Goal: Task Accomplishment & Management: Manage account settings

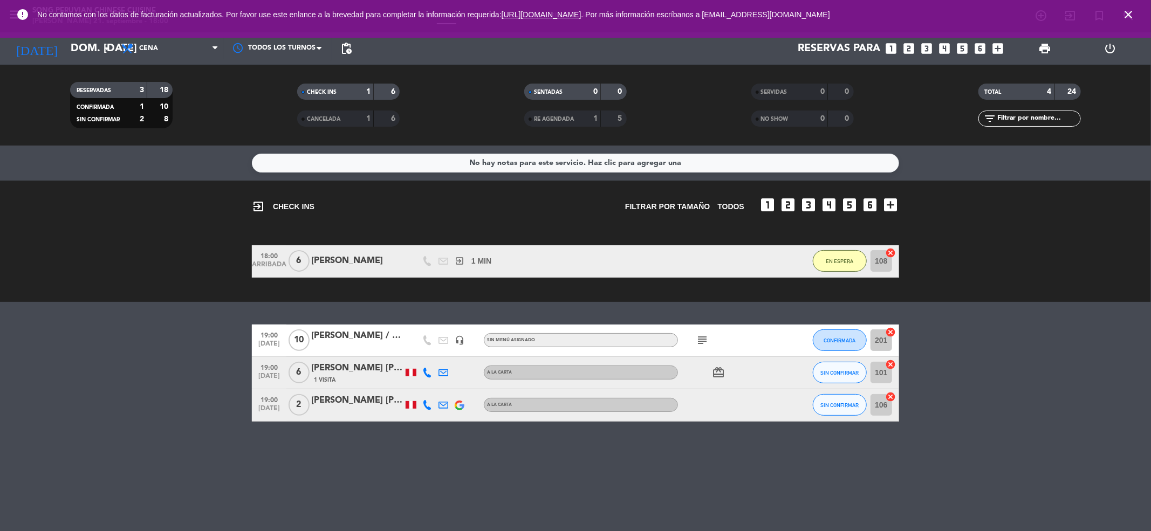
click at [1132, 15] on icon "close" at bounding box center [1128, 14] width 13 height 13
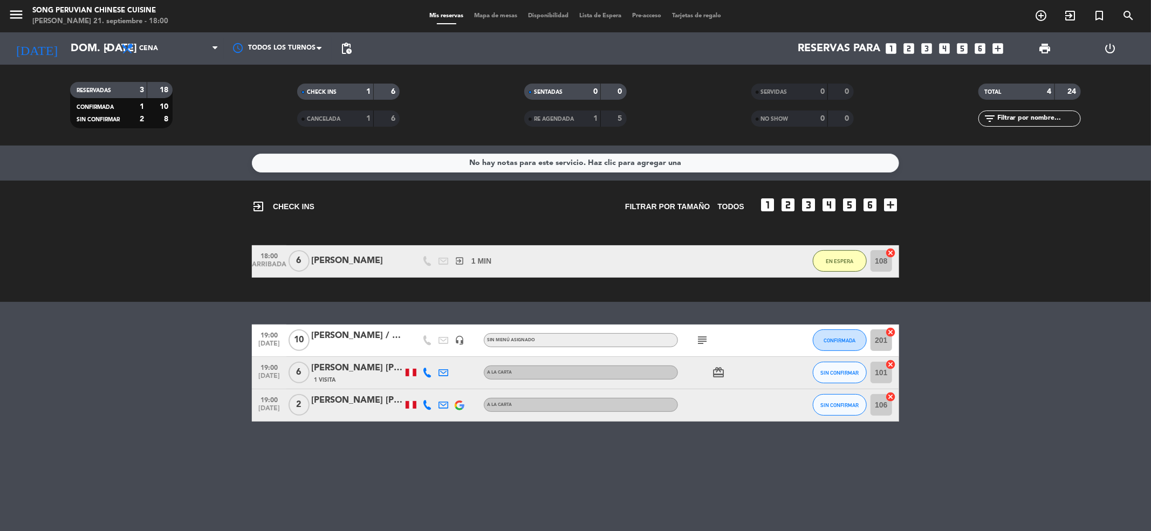
click at [426, 371] on icon at bounding box center [427, 373] width 10 height 10
click at [835, 368] on button "SIN CONFIRMAR" at bounding box center [840, 373] width 54 height 22
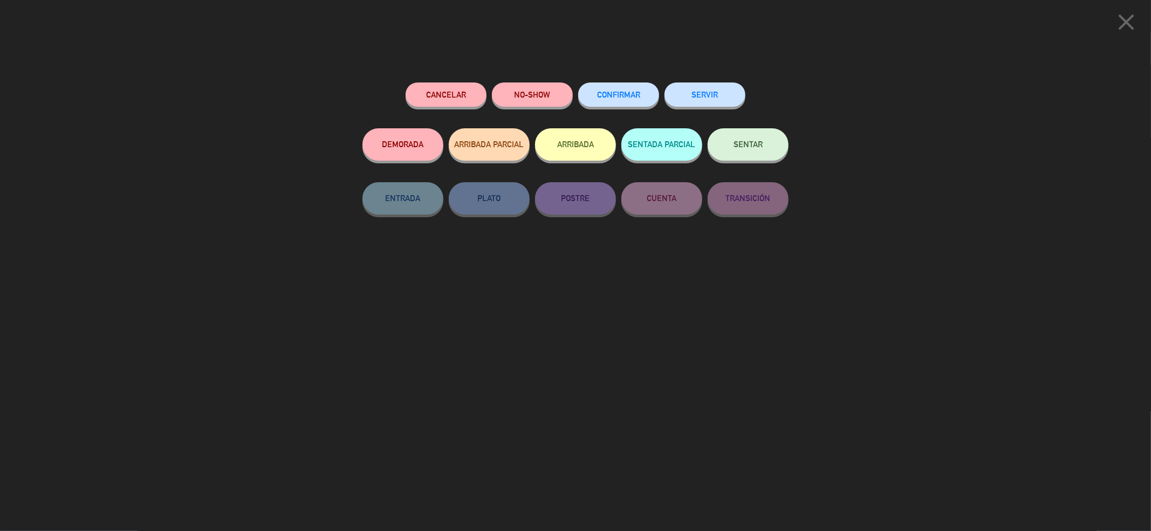
click at [606, 96] on span "CONFIRMAR" at bounding box center [618, 94] width 43 height 9
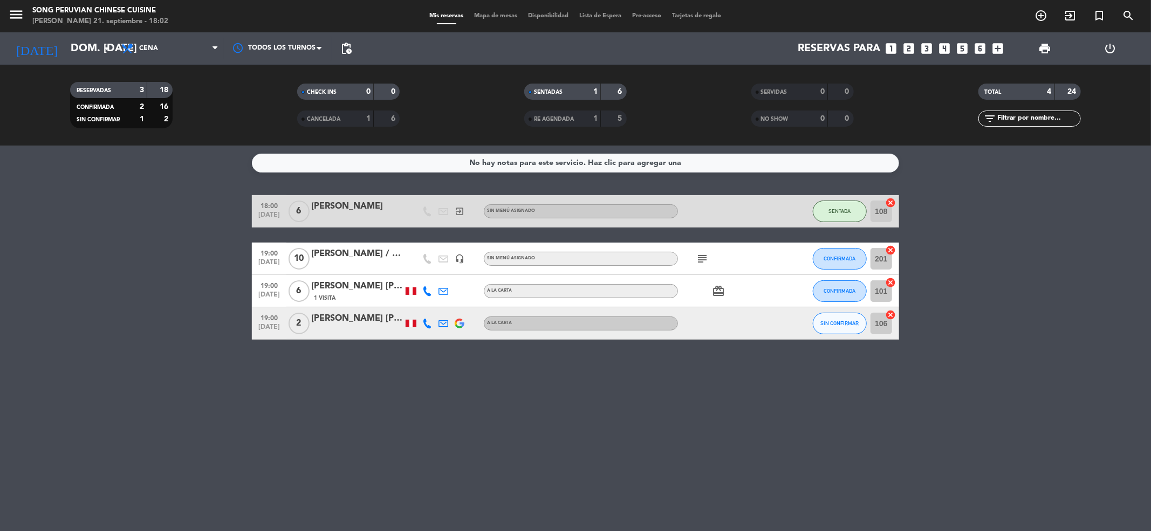
click at [428, 324] on icon at bounding box center [427, 324] width 10 height 10
click at [834, 322] on span "SIN CONFIRMAR" at bounding box center [840, 323] width 38 height 6
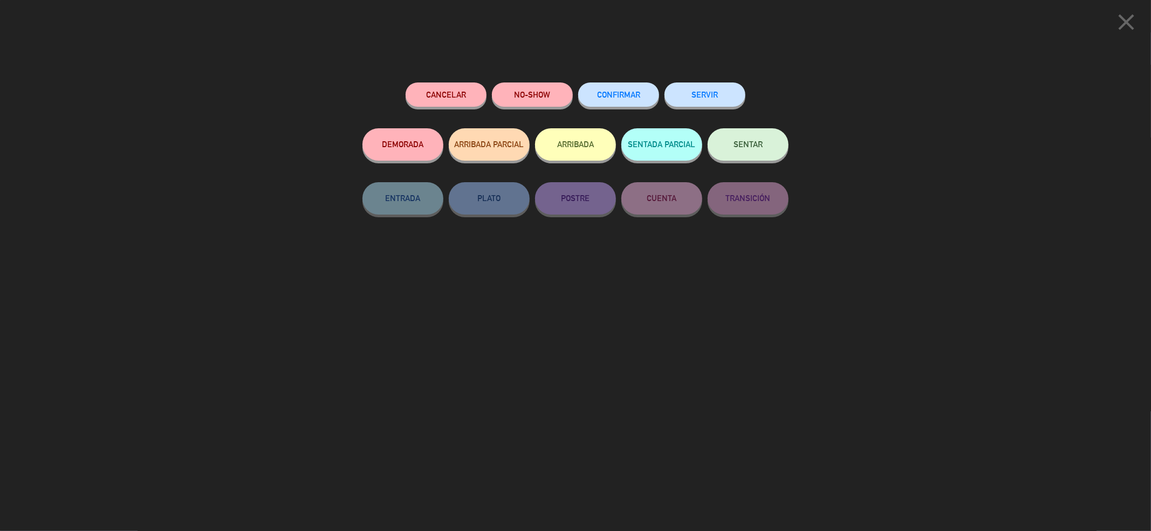
click at [630, 89] on button "CONFIRMAR" at bounding box center [618, 95] width 81 height 24
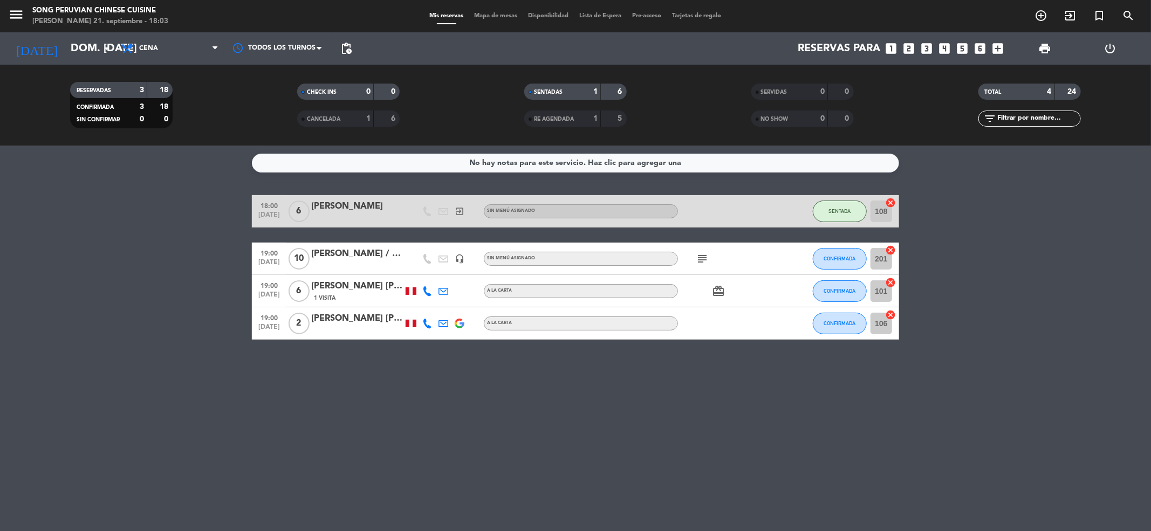
click at [706, 258] on icon "subject" at bounding box center [702, 258] width 13 height 13
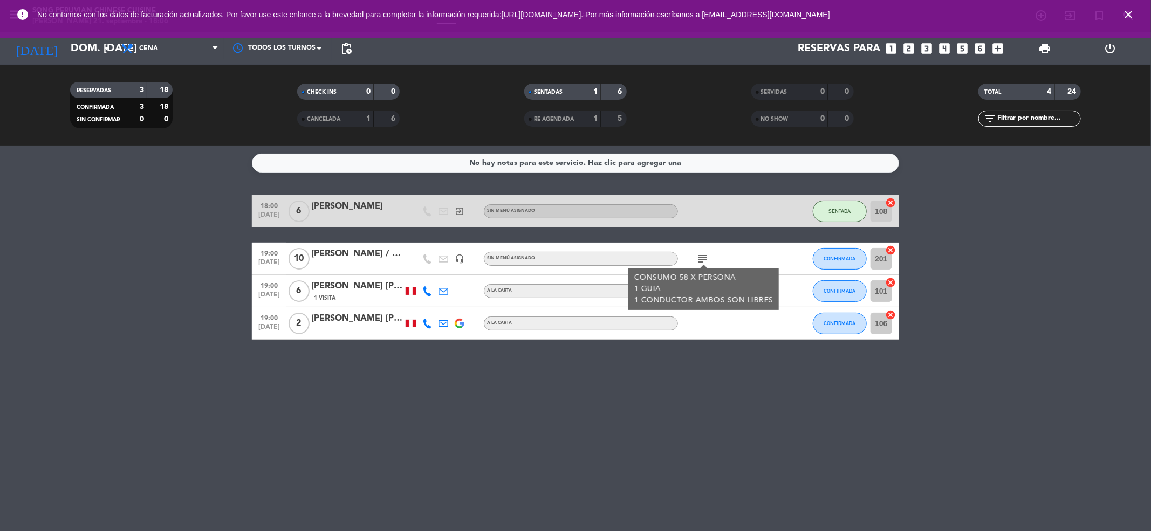
click at [359, 256] on div "[PERSON_NAME] / NIUXA" at bounding box center [357, 254] width 92 height 14
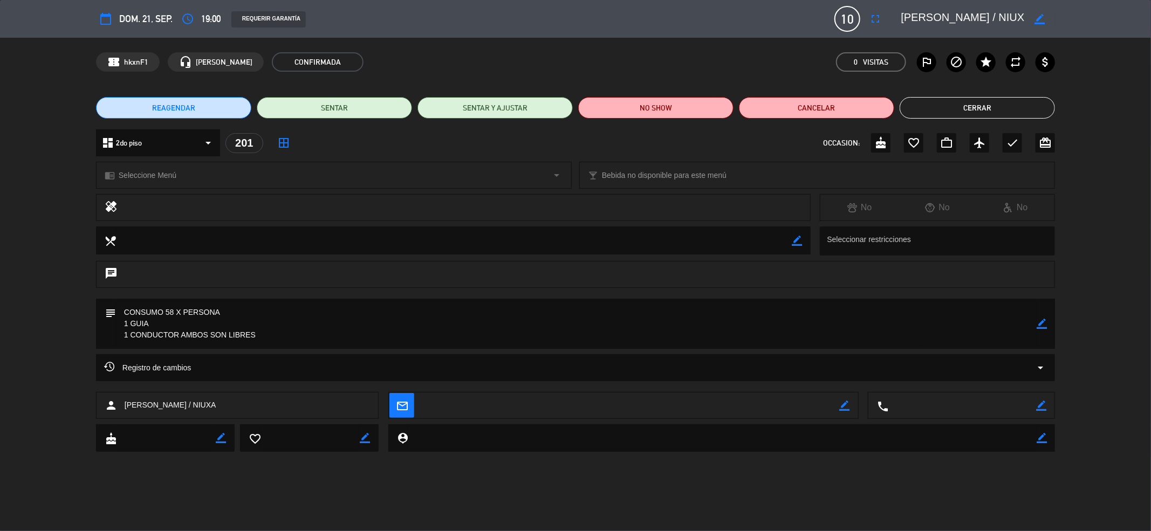
click at [309, 310] on textarea at bounding box center [576, 324] width 921 height 50
click at [1044, 328] on icon "border_color" at bounding box center [1042, 324] width 10 height 10
click at [126, 310] on textarea at bounding box center [576, 324] width 921 height 50
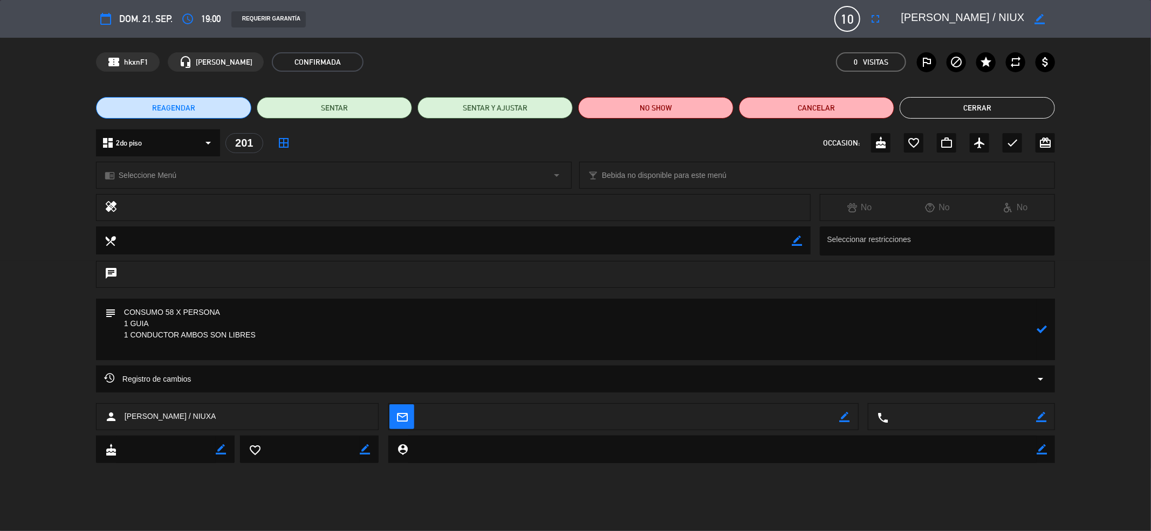
click at [137, 309] on textarea at bounding box center [576, 329] width 921 height 61
type textarea "DORADO 2 CONSUMO 58 X PERSONA 1 GUIA 1 CONDUCTOR AMBOS SON LIBRES"
click at [1041, 326] on icon at bounding box center [1042, 329] width 10 height 10
click at [974, 106] on button "Cerrar" at bounding box center [977, 108] width 155 height 22
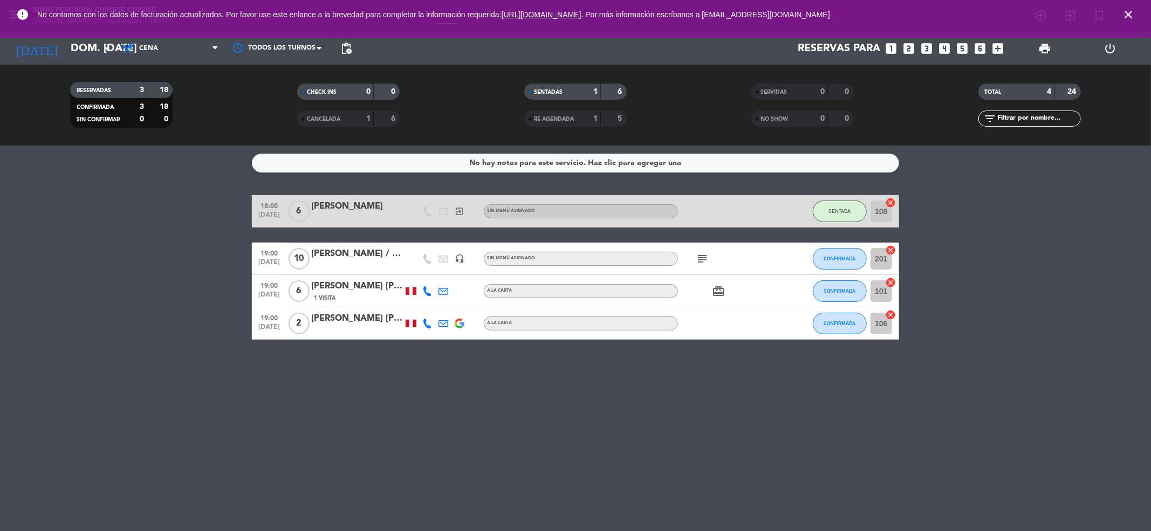
click at [1128, 18] on icon "close" at bounding box center [1128, 14] width 13 height 13
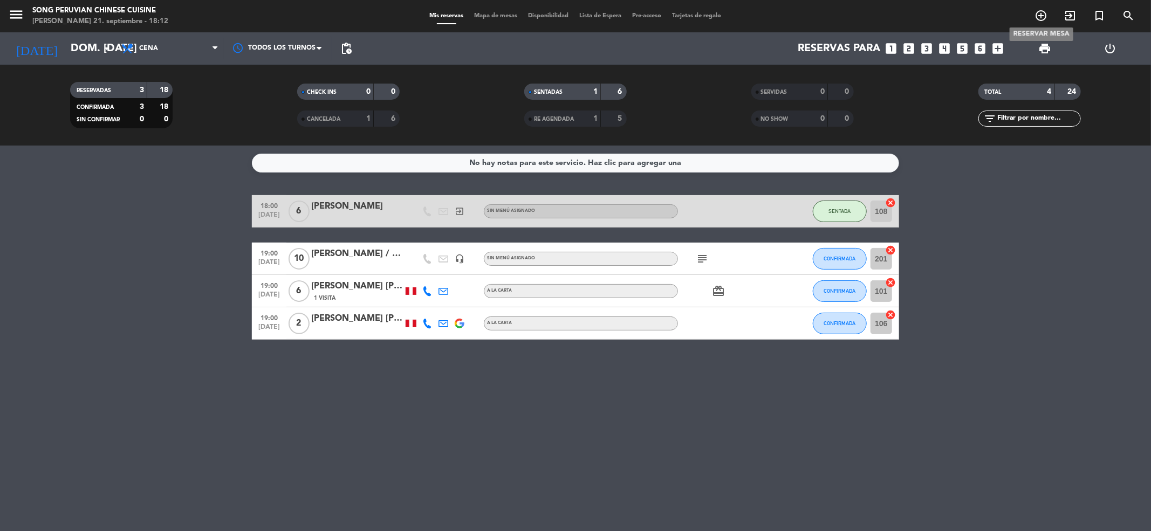
click at [1042, 16] on icon "add_circle_outline" at bounding box center [1041, 15] width 13 height 13
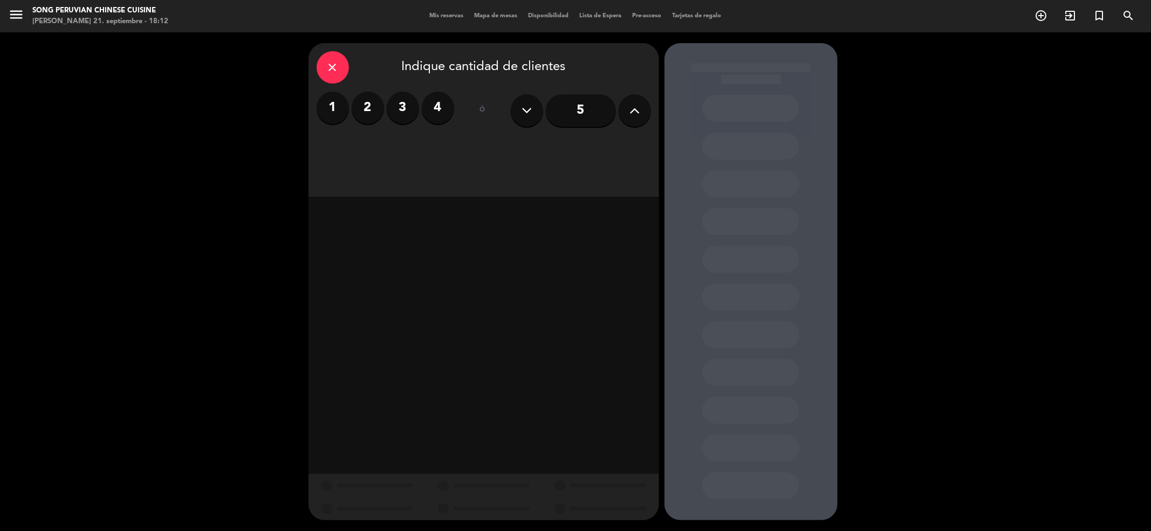
click at [372, 101] on label "2" at bounding box center [368, 108] width 32 height 32
click at [592, 142] on div "Cena" at bounding box center [568, 148] width 166 height 22
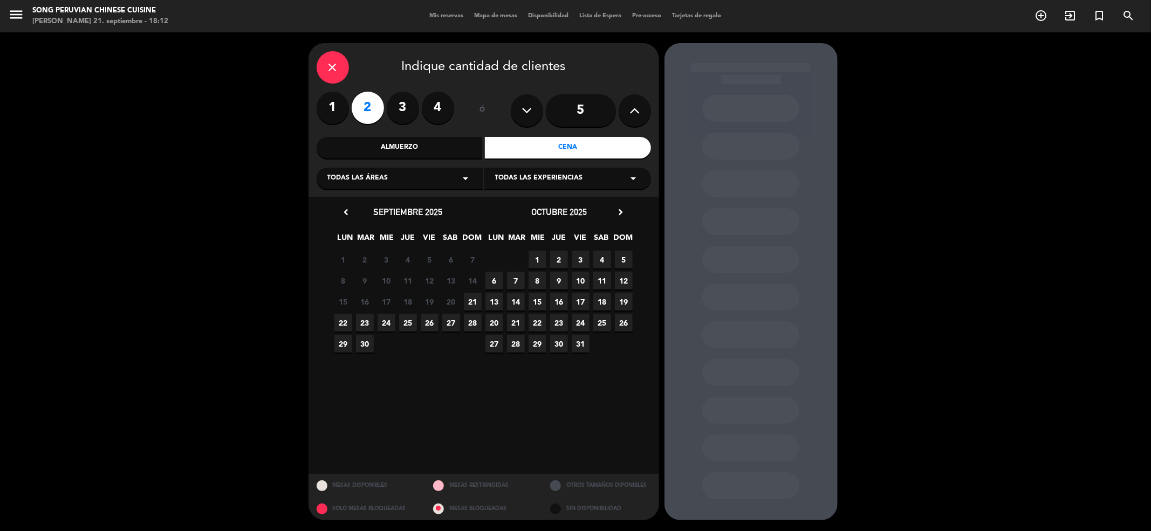
click at [344, 325] on span "22" at bounding box center [343, 323] width 18 height 18
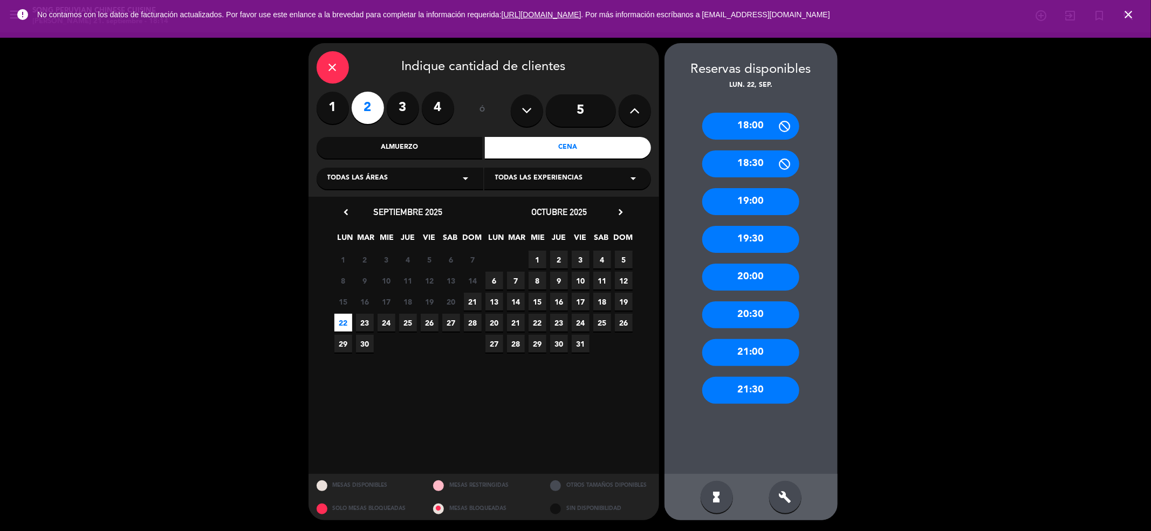
click at [765, 351] on div "21:00" at bounding box center [750, 352] width 97 height 27
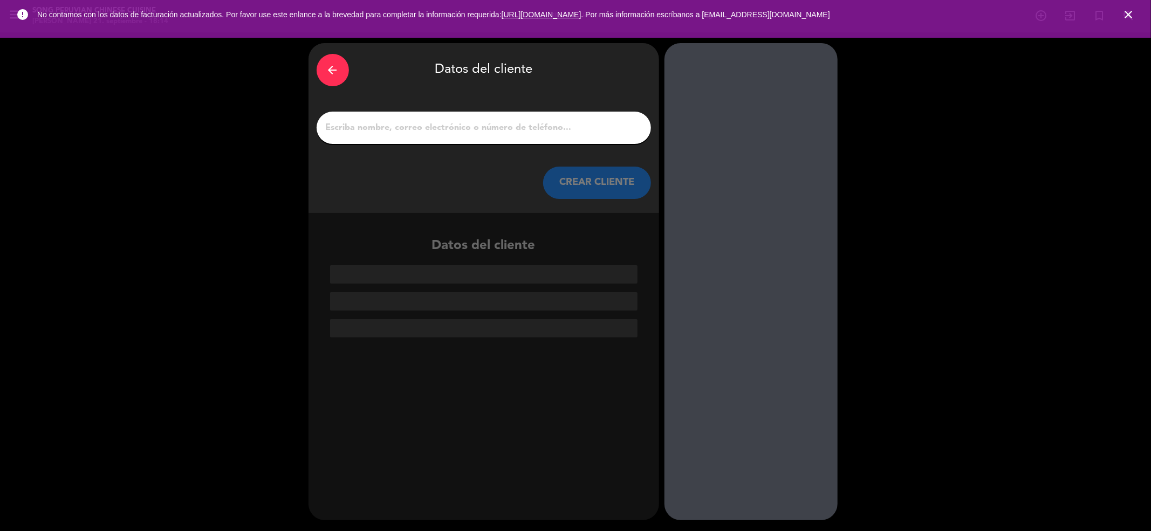
click at [527, 132] on input "1" at bounding box center [484, 127] width 318 height 15
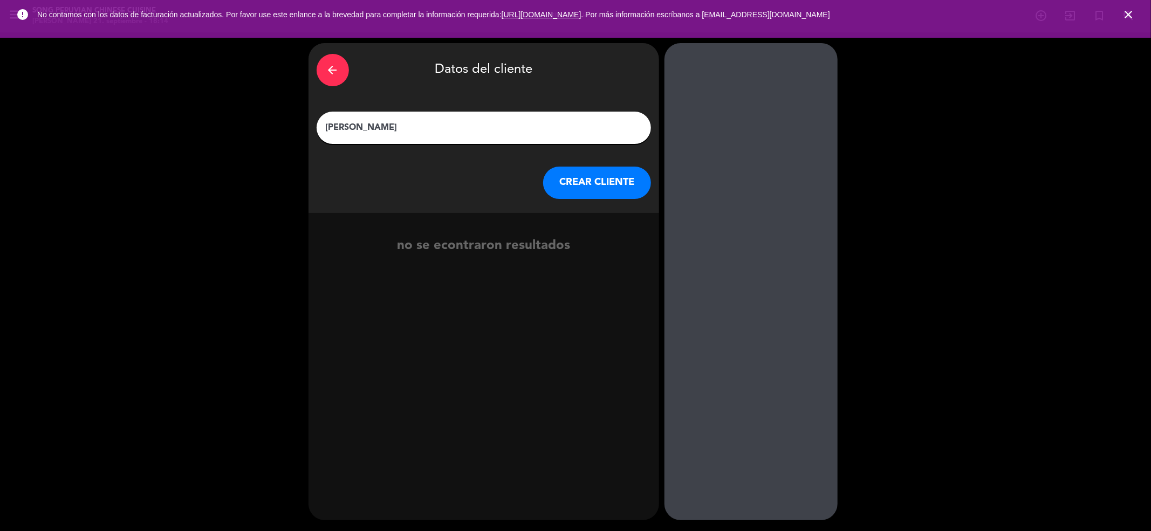
type input "[PERSON_NAME]"
click at [614, 181] on button "CREAR CLIENTE" at bounding box center [597, 183] width 108 height 32
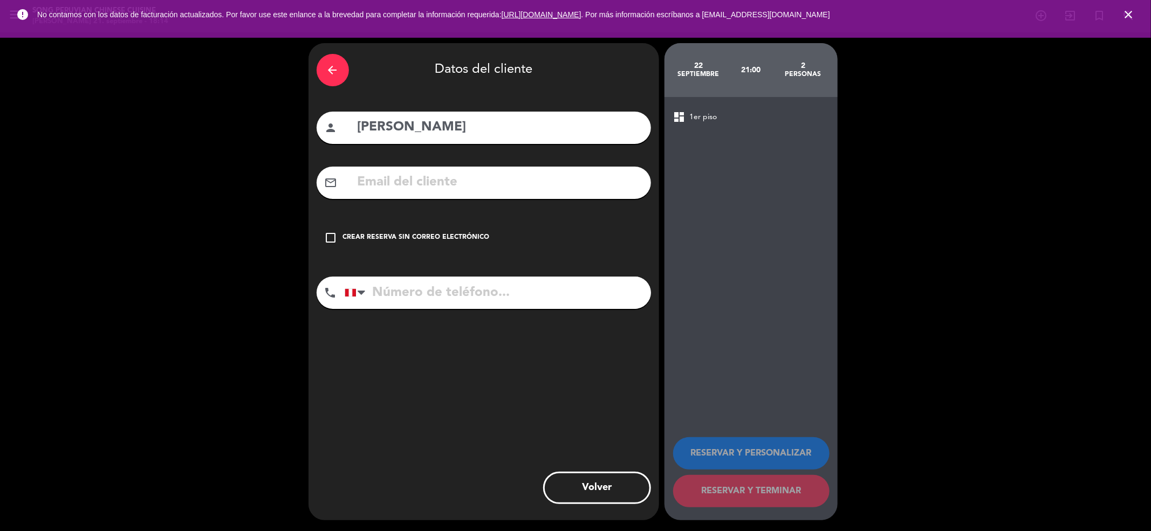
click at [567, 187] on input "text" at bounding box center [500, 183] width 286 height 22
paste input "[EMAIL_ADDRESS][DOMAIN_NAME]"
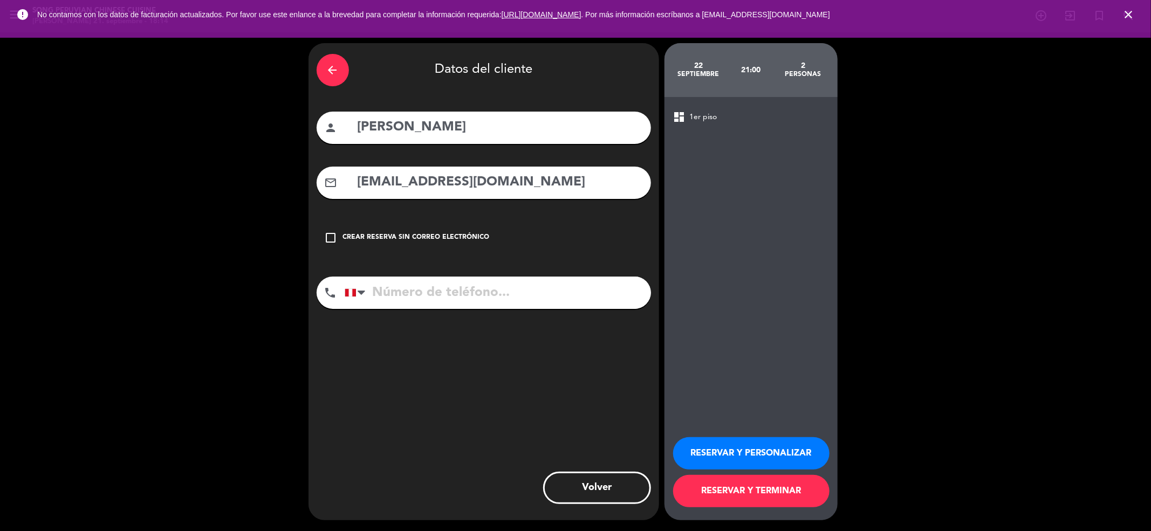
type input "[EMAIL_ADDRESS][DOMAIN_NAME]"
click at [474, 294] on input "tel" at bounding box center [498, 293] width 306 height 32
click at [427, 293] on input "973463915" at bounding box center [498, 293] width 306 height 32
type input "973463715"
click at [793, 447] on button "RESERVAR Y PERSONALIZAR" at bounding box center [751, 453] width 156 height 32
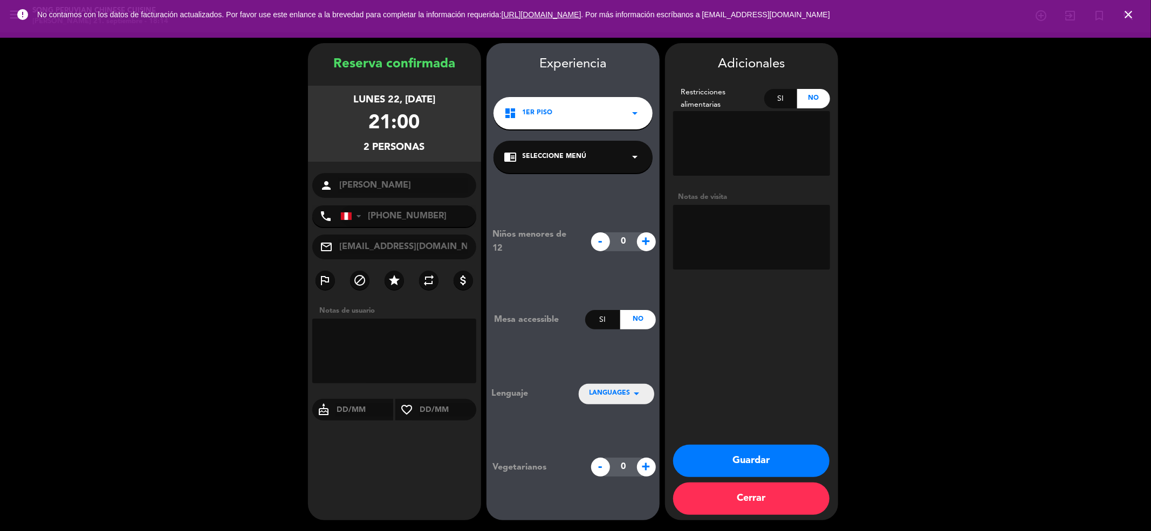
click at [753, 214] on textarea at bounding box center [751, 237] width 157 height 65
type textarea "CUMPLEAÑOS"
click at [762, 451] on button "Guardar" at bounding box center [751, 461] width 156 height 32
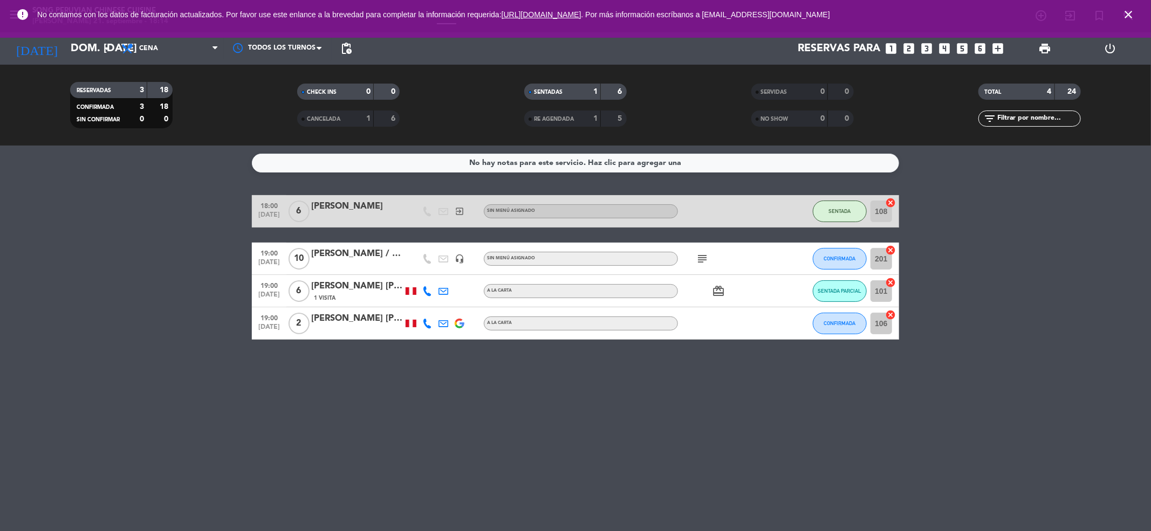
click at [1128, 15] on icon "close" at bounding box center [1128, 14] width 13 height 13
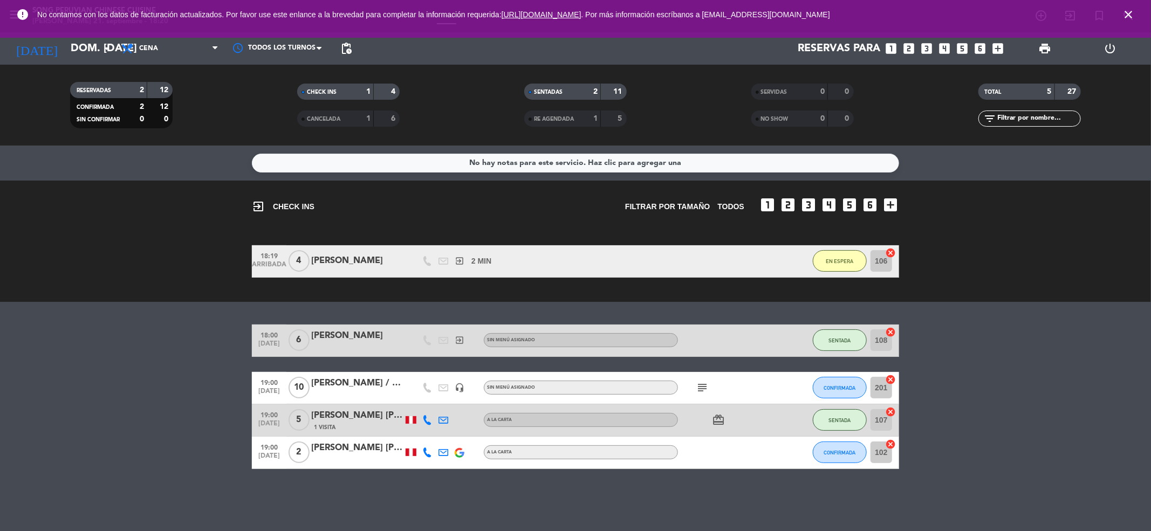
click at [1122, 10] on icon "close" at bounding box center [1128, 14] width 13 height 13
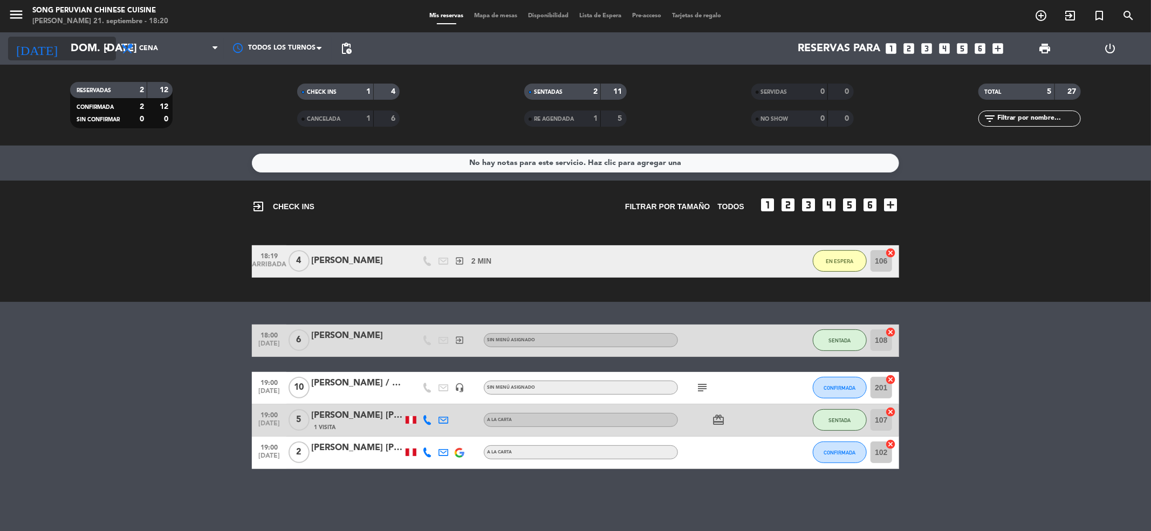
click at [80, 45] on input "dom. [DATE]" at bounding box center [133, 49] width 137 height 24
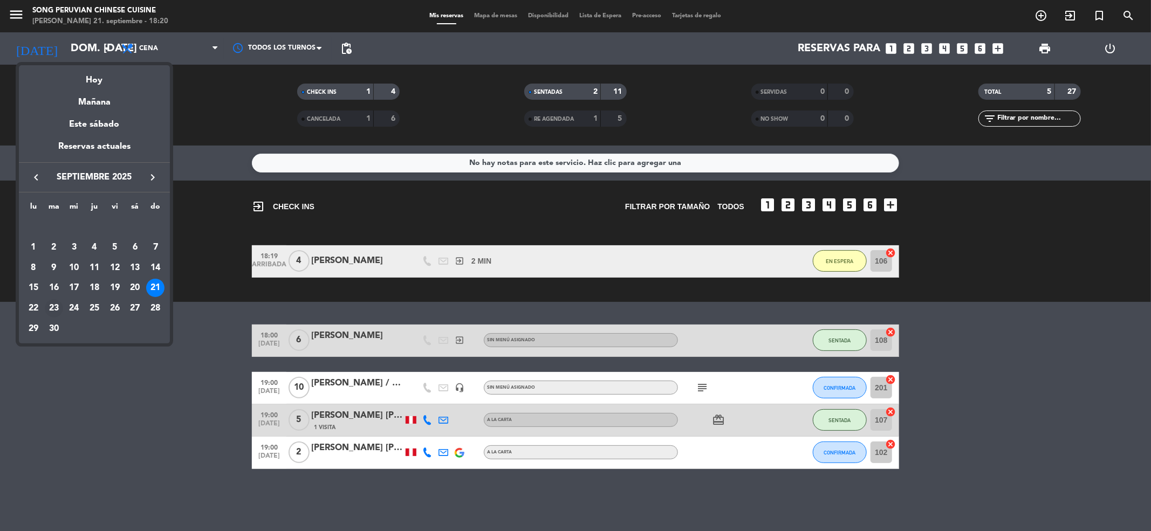
click at [56, 301] on div "23" at bounding box center [54, 308] width 18 height 18
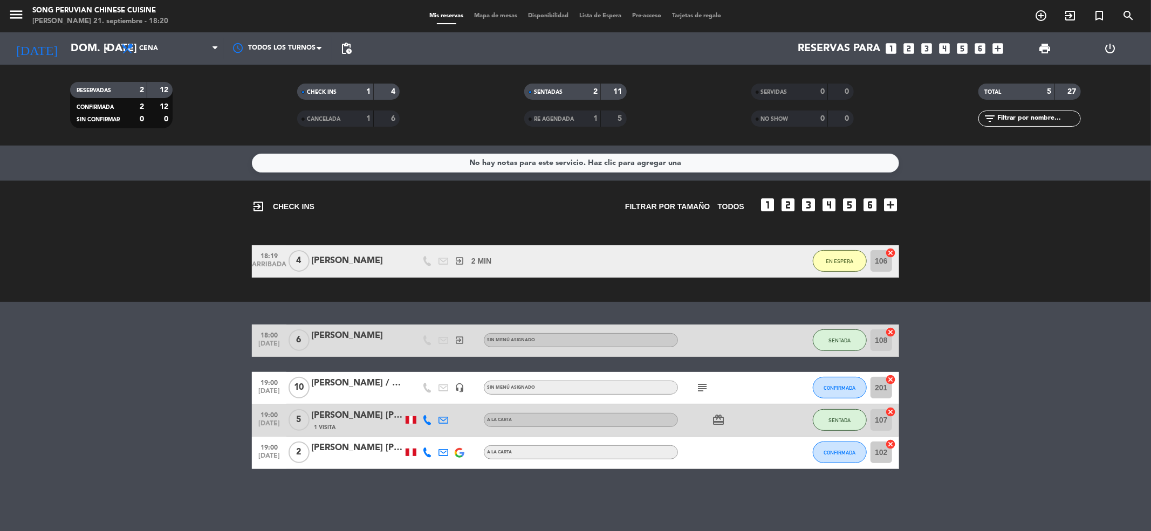
type input "[DATE] sep."
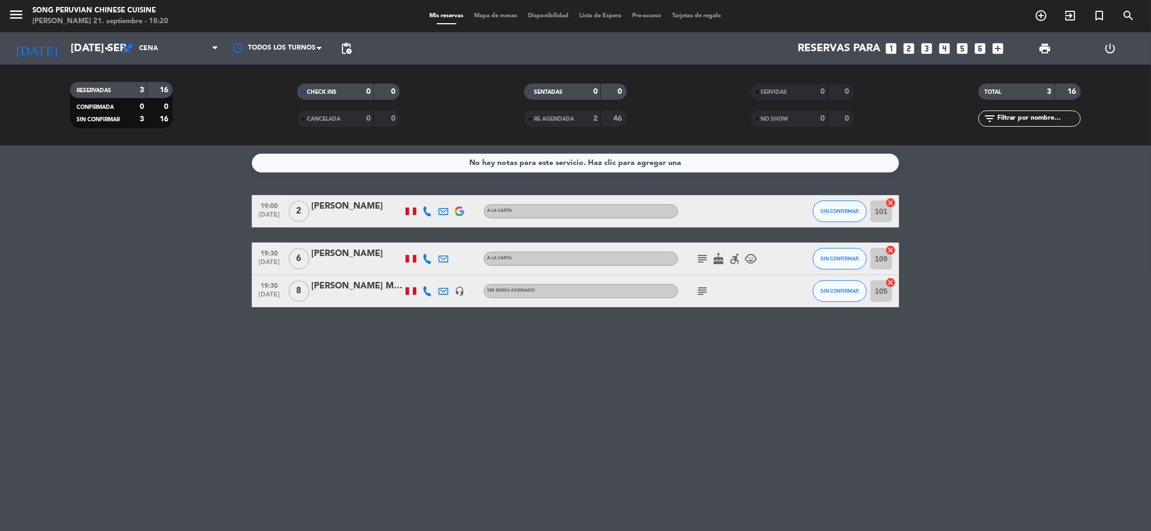
click at [698, 291] on icon "subject" at bounding box center [702, 291] width 13 height 13
click at [732, 355] on div "No hay notas para este servicio. Haz clic para agregar una 19:00 [DATE] 2 [PERS…" at bounding box center [575, 339] width 1151 height 386
click at [1033, 17] on span "add_circle_outline" at bounding box center [1040, 15] width 29 height 18
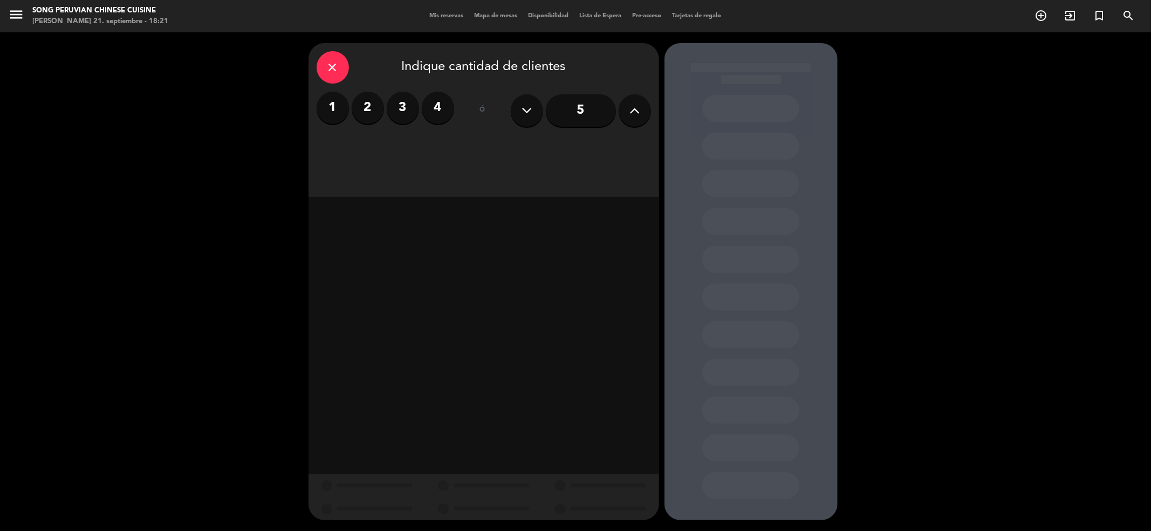
click at [632, 113] on icon at bounding box center [634, 110] width 10 height 16
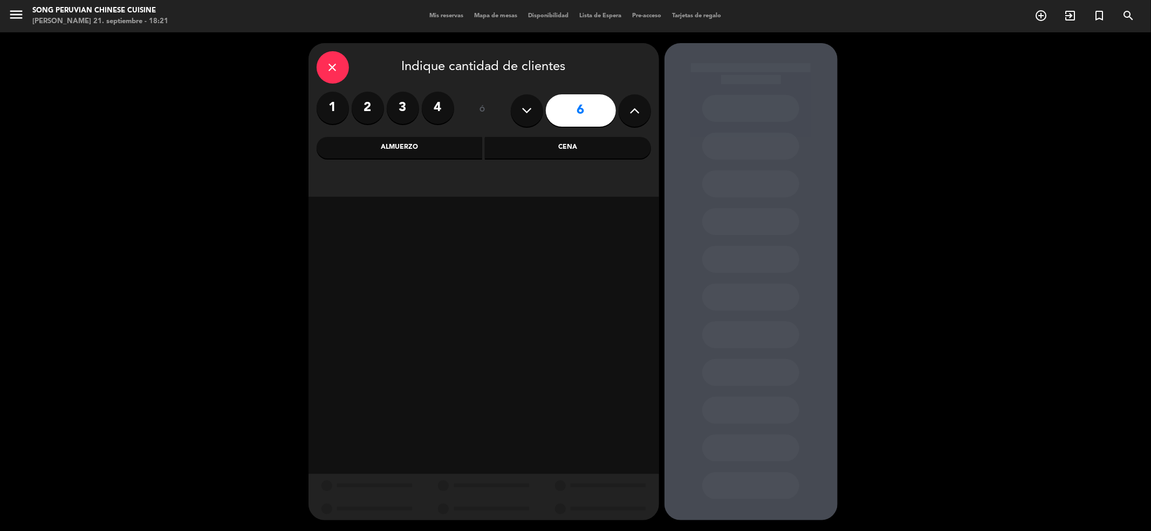
click at [632, 113] on icon at bounding box center [634, 110] width 10 height 16
type input "8"
click at [604, 149] on div "Cena" at bounding box center [568, 148] width 166 height 22
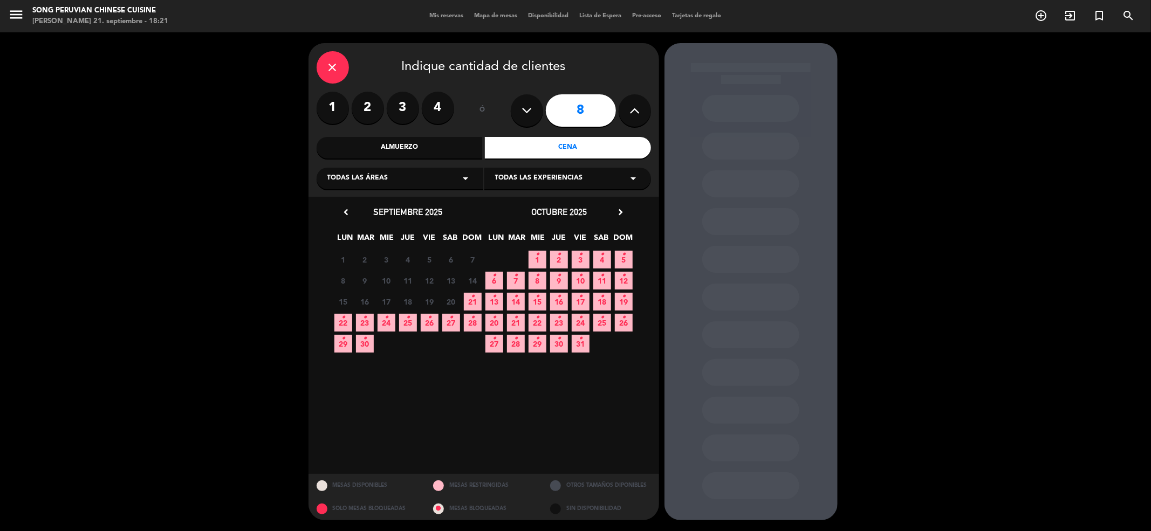
click at [362, 320] on span "23 •" at bounding box center [365, 323] width 18 height 18
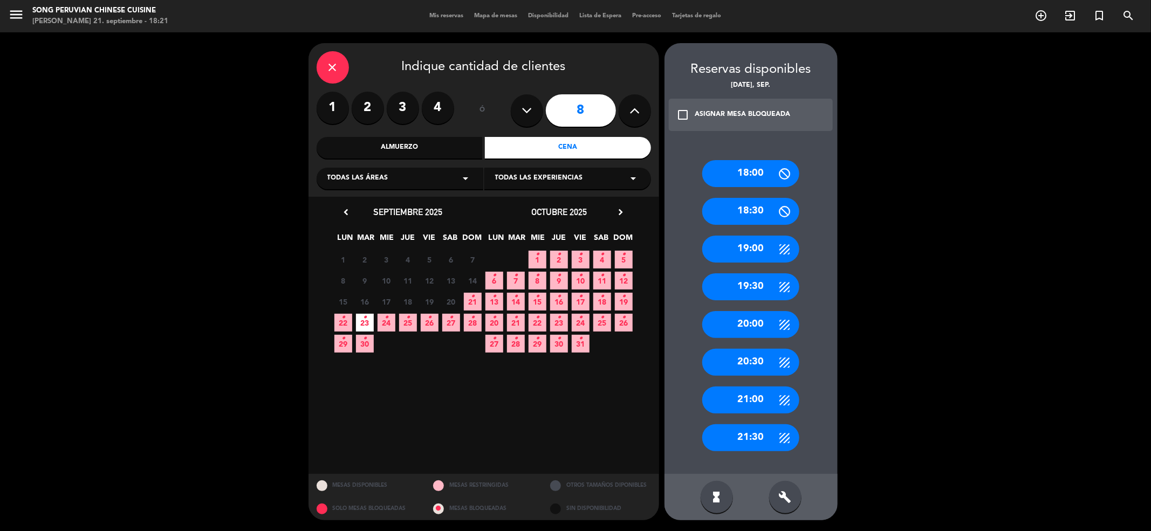
click at [792, 503] on div "build" at bounding box center [785, 497] width 32 height 32
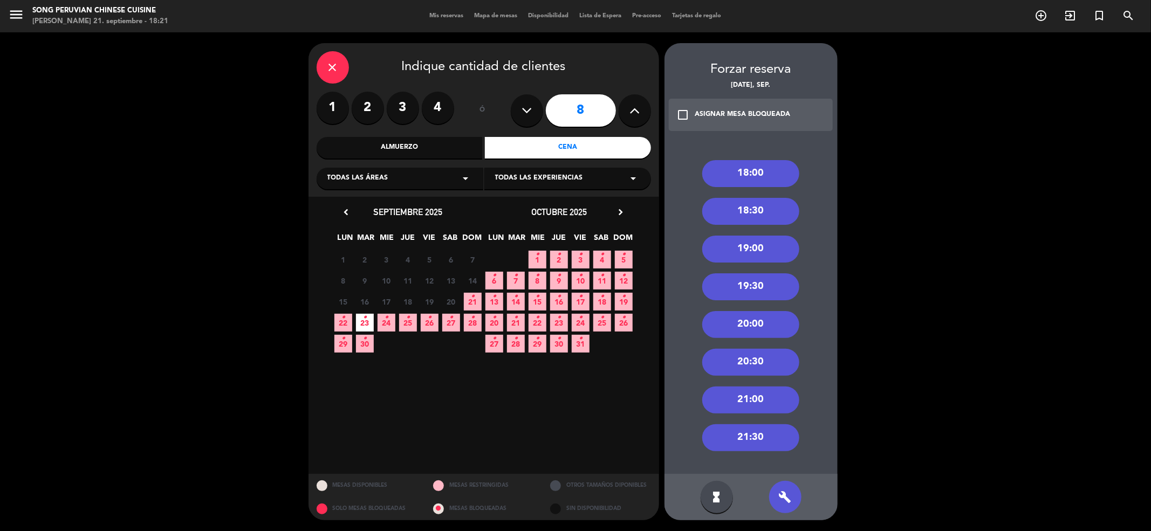
click at [757, 325] on div "20:00" at bounding box center [750, 324] width 97 height 27
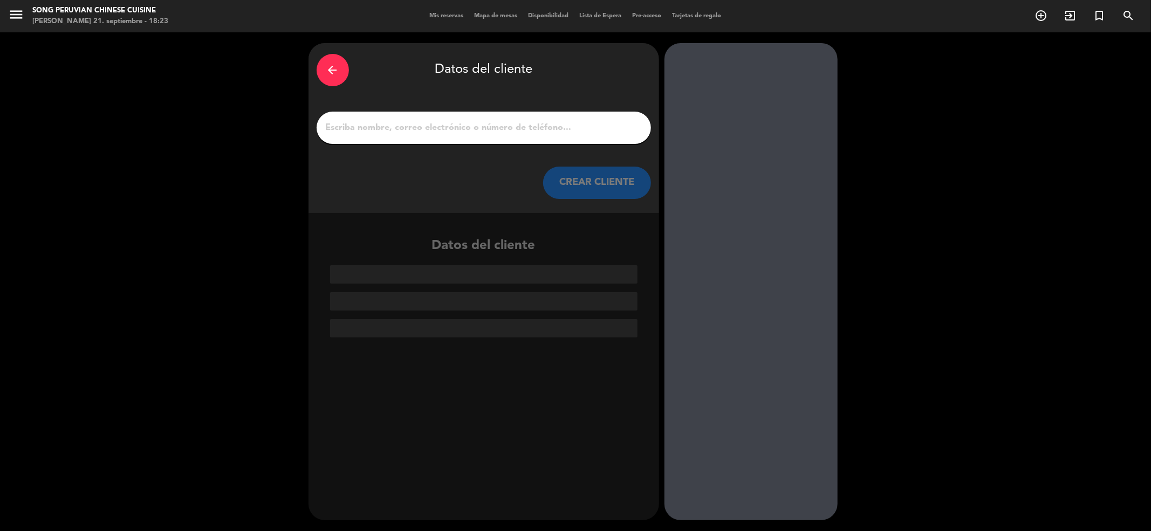
click at [339, 72] on div "arrow_back" at bounding box center [333, 70] width 32 height 32
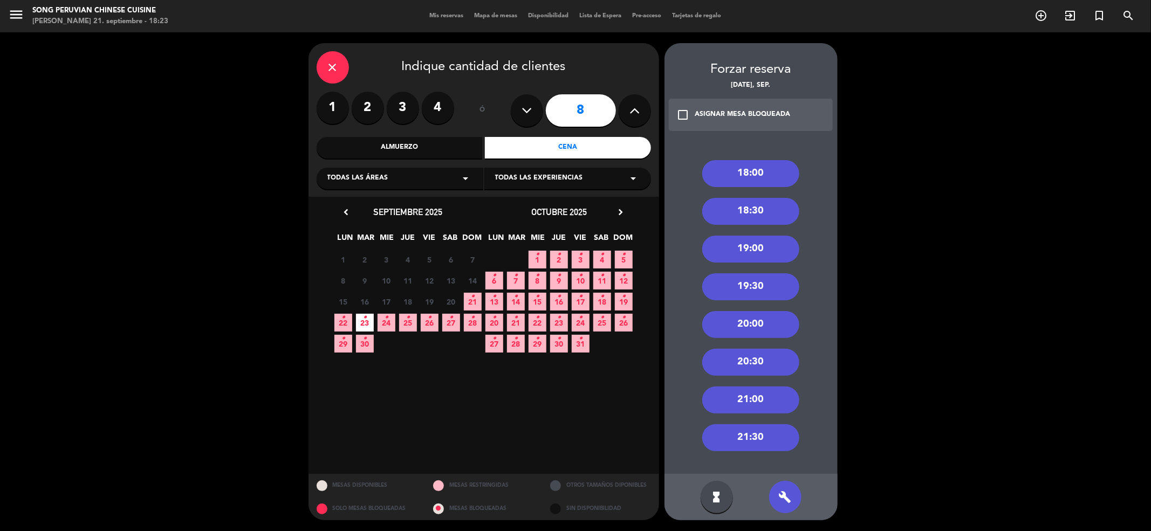
click at [339, 72] on div "close" at bounding box center [333, 67] width 32 height 32
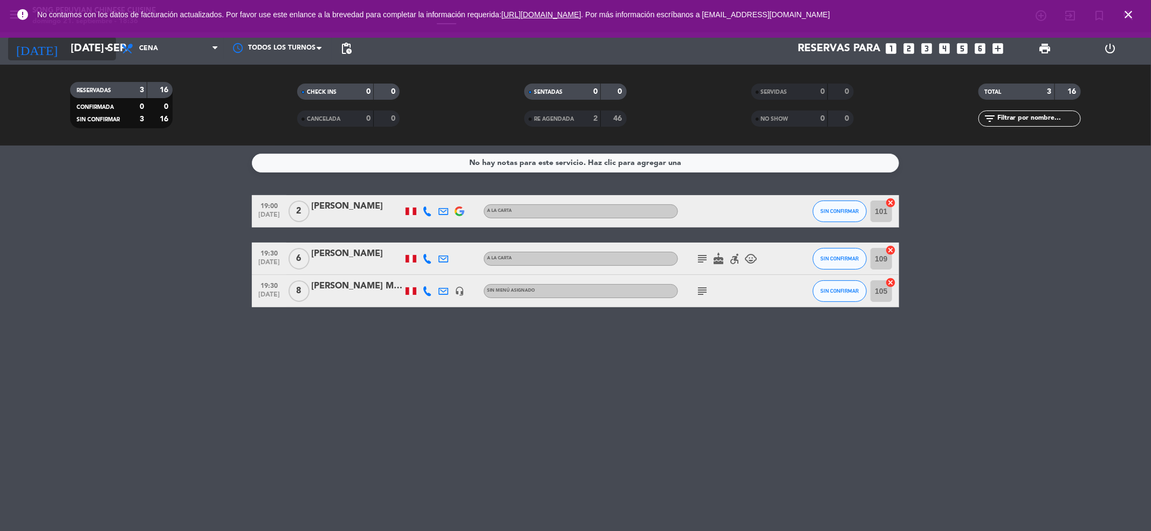
click at [93, 40] on input "[DATE] sep." at bounding box center [133, 49] width 137 height 24
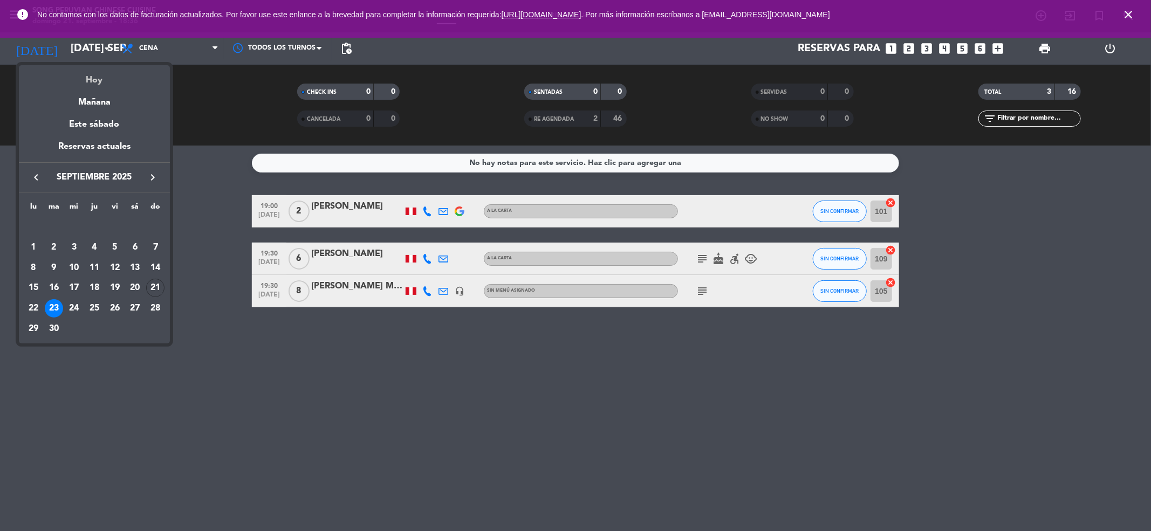
click at [90, 74] on div "Hoy" at bounding box center [94, 76] width 151 height 22
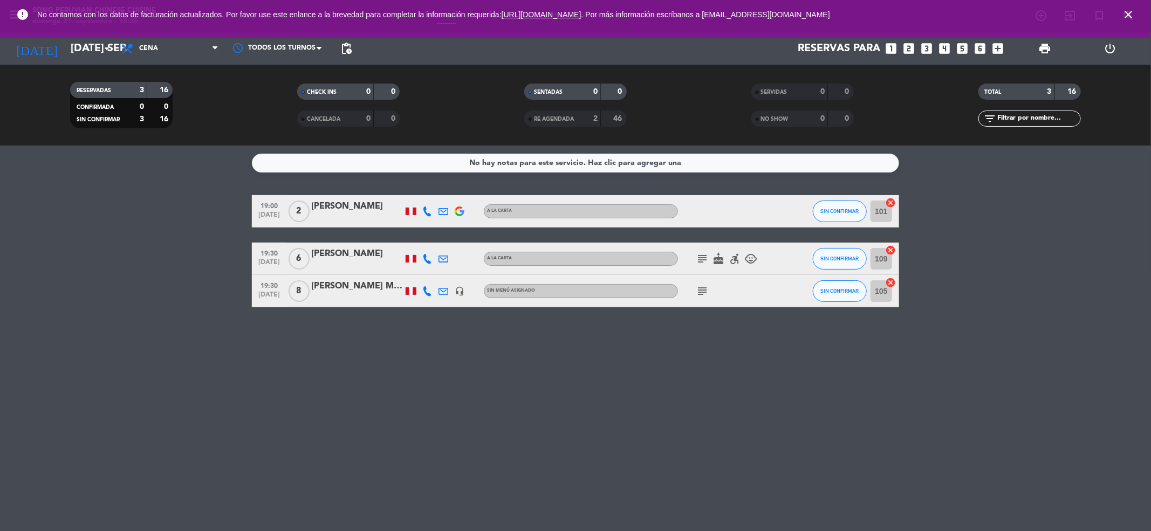
type input "dom. [DATE]"
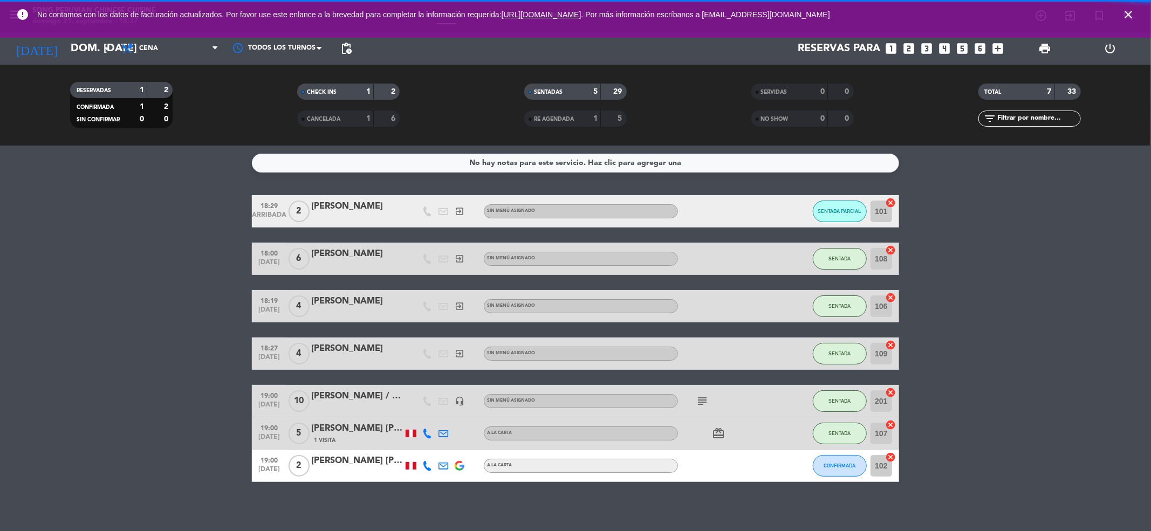
click at [1131, 18] on icon "close" at bounding box center [1128, 14] width 13 height 13
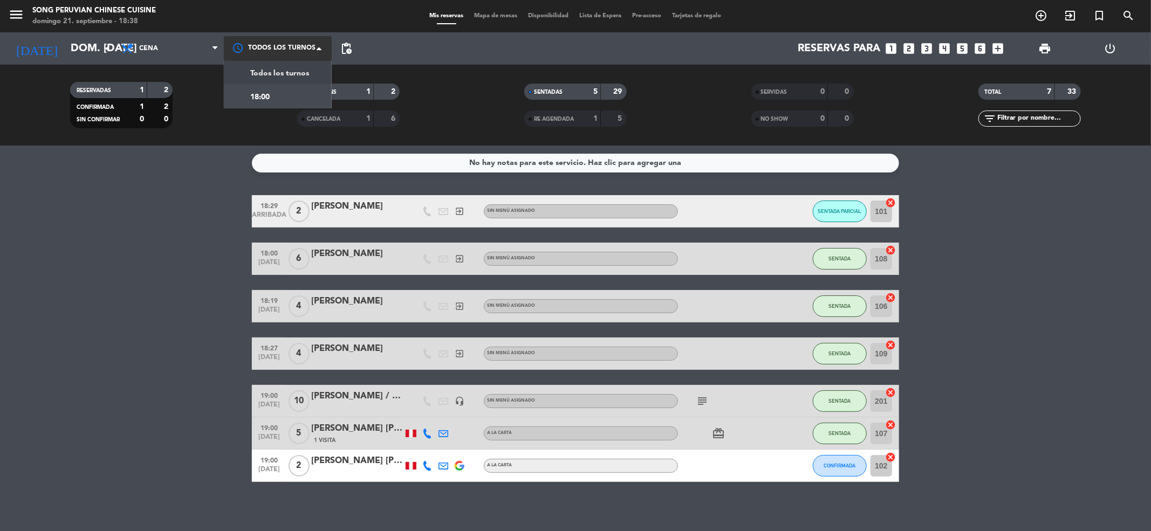
click at [251, 52] on div at bounding box center [278, 48] width 108 height 24
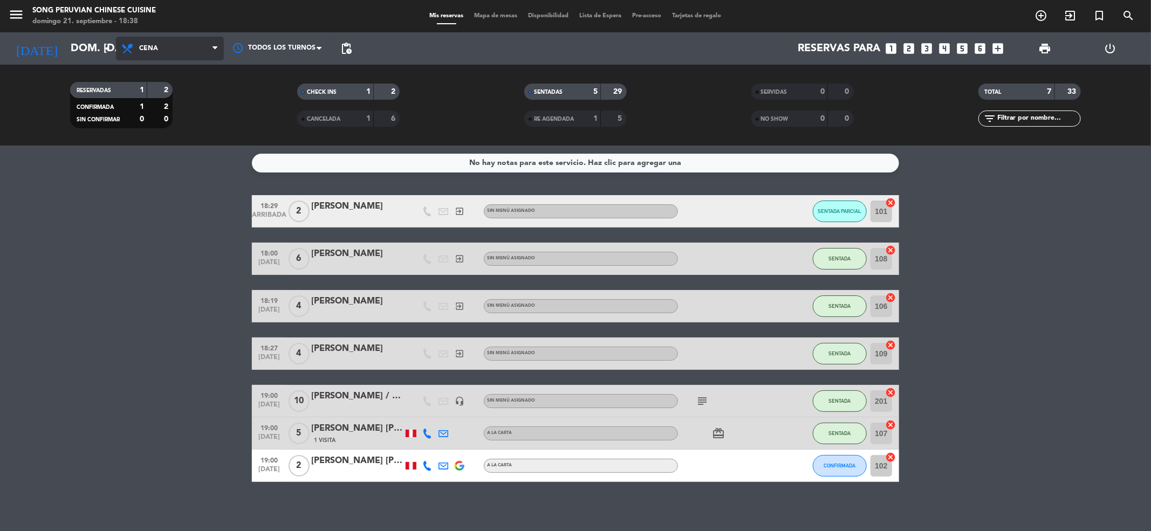
click at [188, 51] on span "Cena" at bounding box center [170, 49] width 108 height 24
click at [184, 95] on div "menu Song Peruvian Chinese Cuisine [PERSON_NAME] 21. septiembre - 18:38 Mis res…" at bounding box center [575, 73] width 1151 height 146
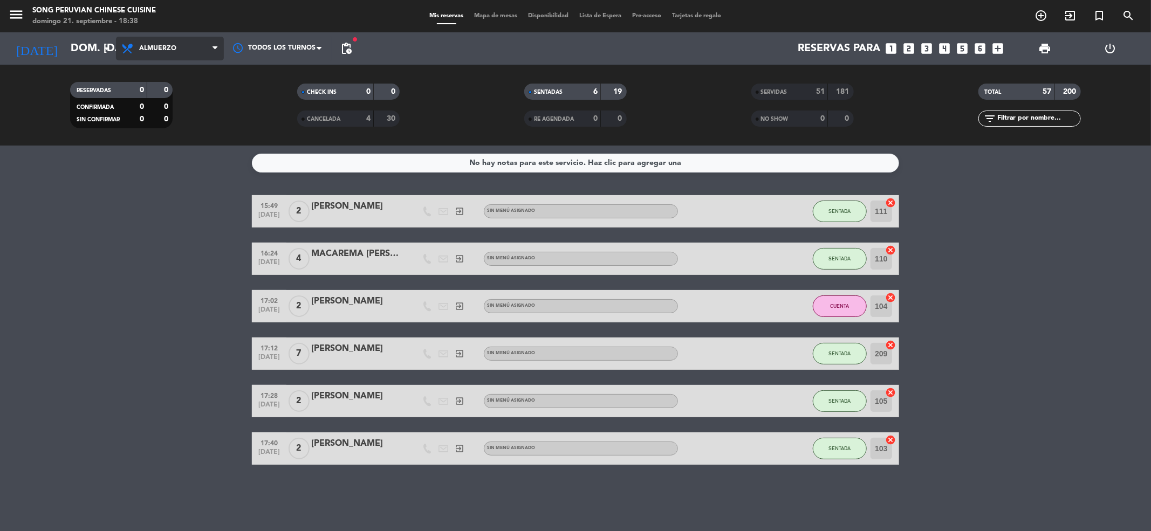
click at [171, 50] on span "Almuerzo" at bounding box center [157, 49] width 37 height 8
click at [162, 117] on div "menu Song Peruvian Chinese Cuisine [PERSON_NAME] 21. septiembre - 18:38 Mis res…" at bounding box center [575, 73] width 1151 height 146
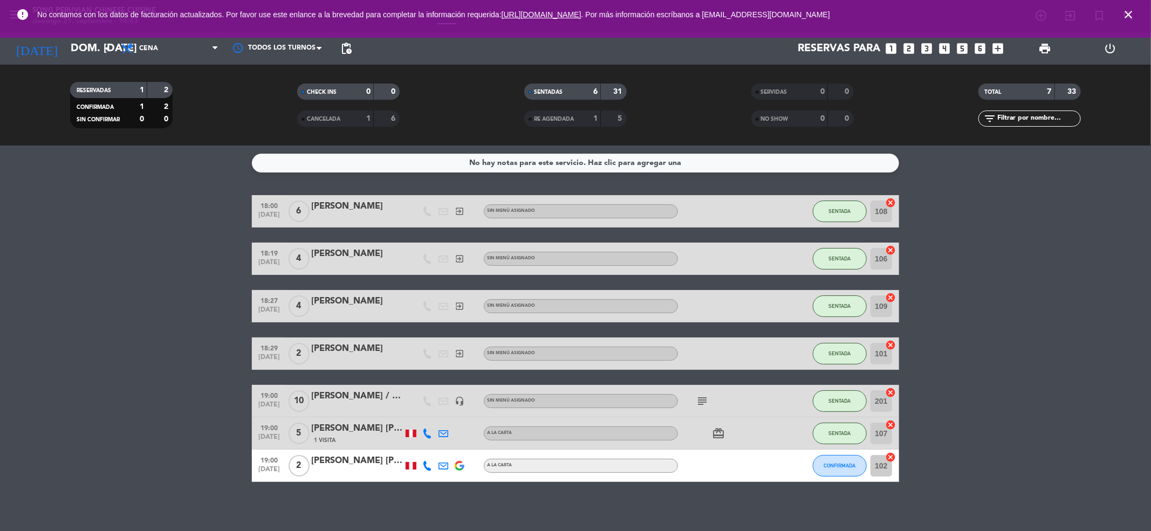
click at [335, 404] on div at bounding box center [357, 408] width 92 height 9
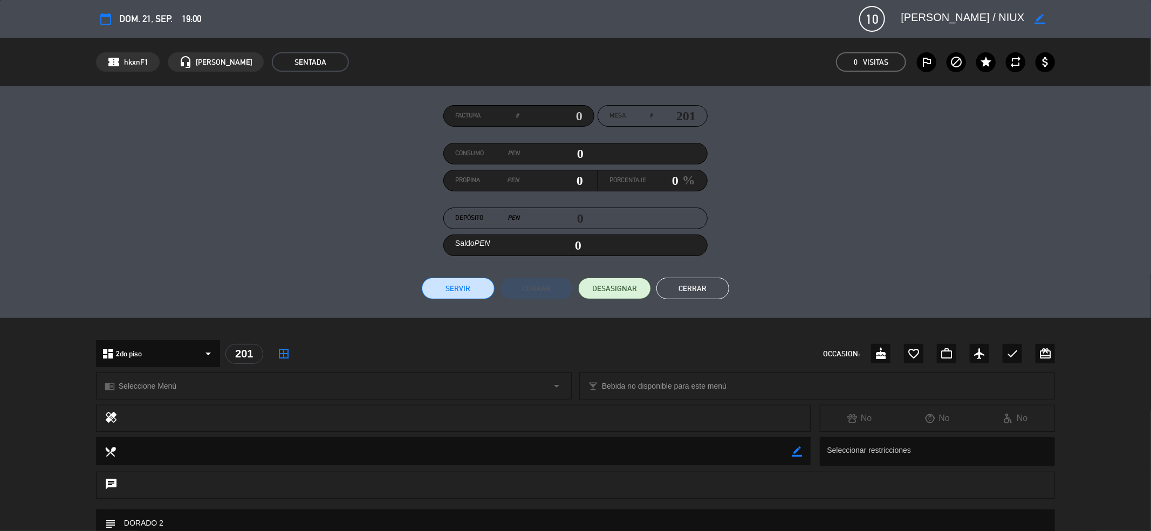
scroll to position [105, 0]
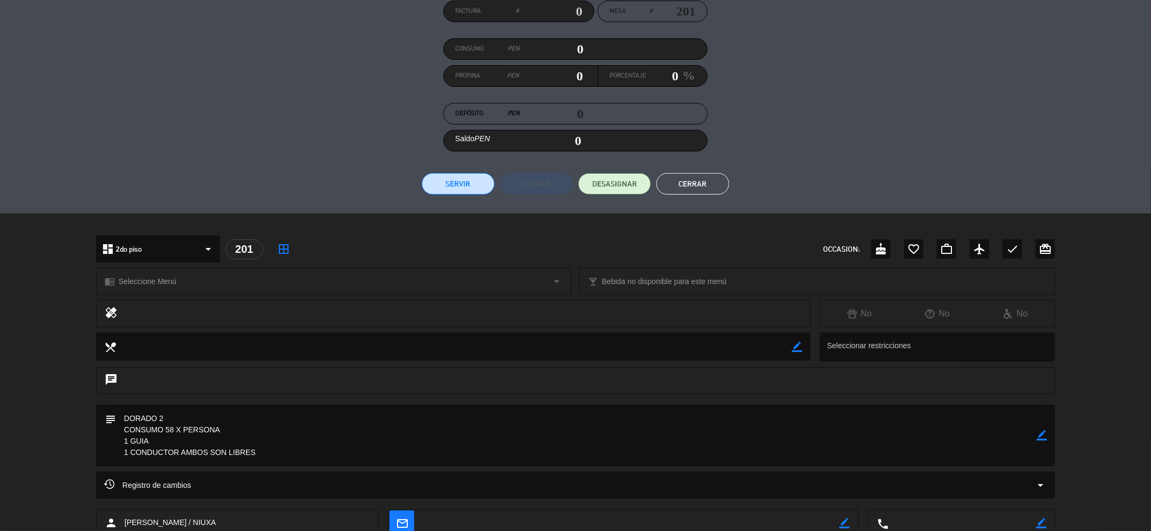
click at [698, 188] on button "Cerrar" at bounding box center [692, 184] width 73 height 22
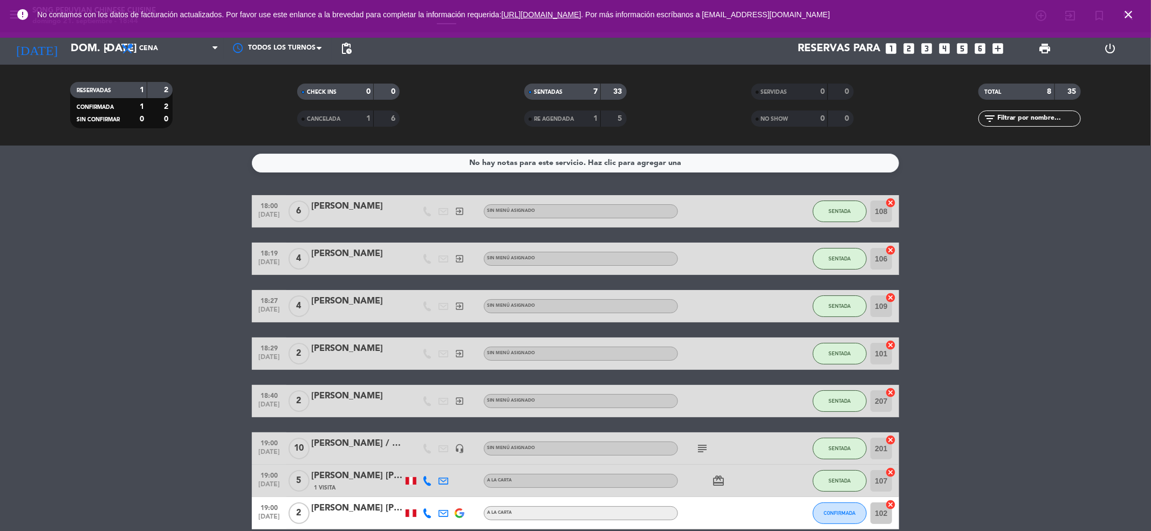
scroll to position [52, 0]
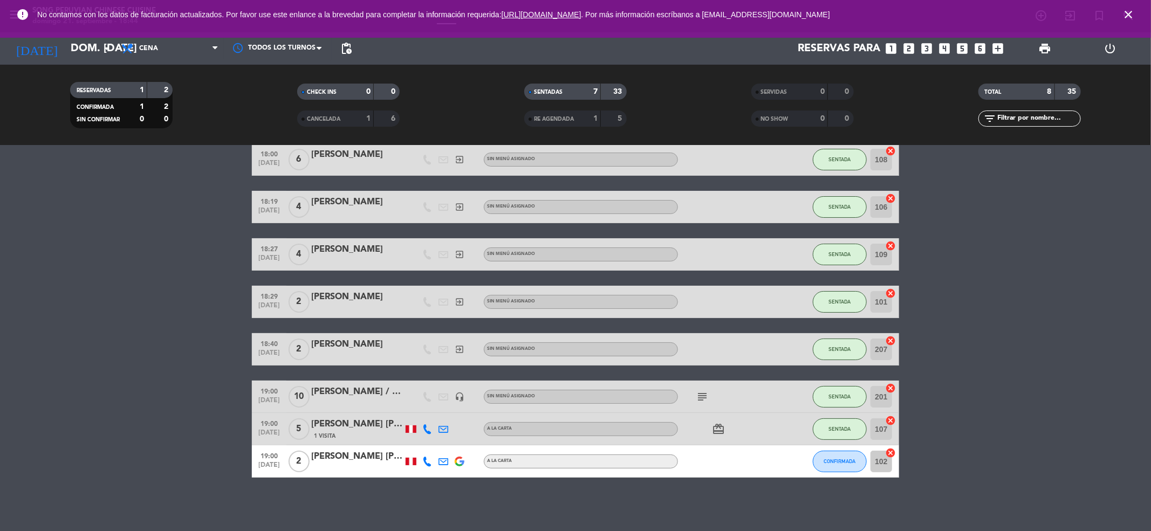
click at [708, 393] on icon "subject" at bounding box center [702, 397] width 13 height 13
